Goal: Information Seeking & Learning: Learn about a topic

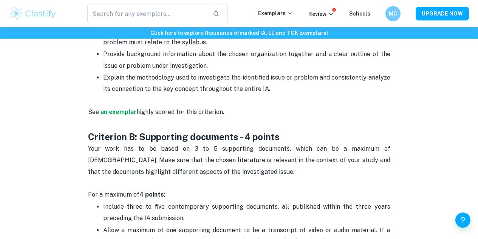
scroll to position [540, 0]
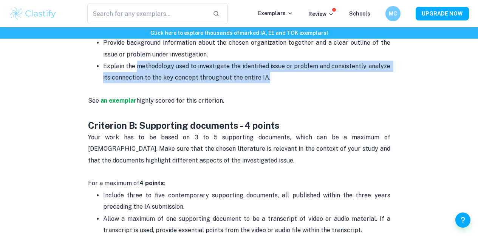
drag, startPoint x: 137, startPoint y: 81, endPoint x: 301, endPoint y: 90, distance: 164.0
click at [301, 90] on p "Explain the methodology used to investigate the identified issue or problem and…" at bounding box center [246, 78] width 287 height 34
copy span "methodology used to investigate the identified issue or problem and consistentl…"
click at [135, 35] on h6 "Click here to explore thousands of marked IA, EE and TOK exemplars !" at bounding box center [239, 33] width 475 height 8
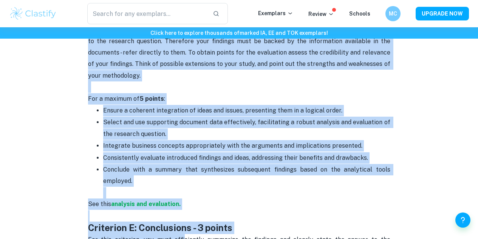
scroll to position [1231, 0]
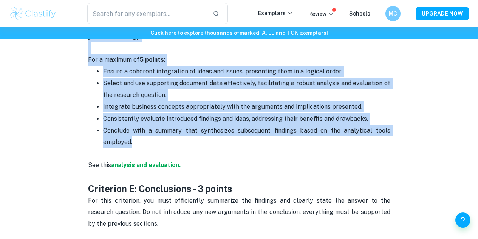
drag, startPoint x: 87, startPoint y: 89, endPoint x: 172, endPoint y: 144, distance: 101.2
copy div "Loremipsum dol sitame, con adip eli seddoeius tempo inc utlabore et doloremagna…"
